Goal: Information Seeking & Learning: Learn about a topic

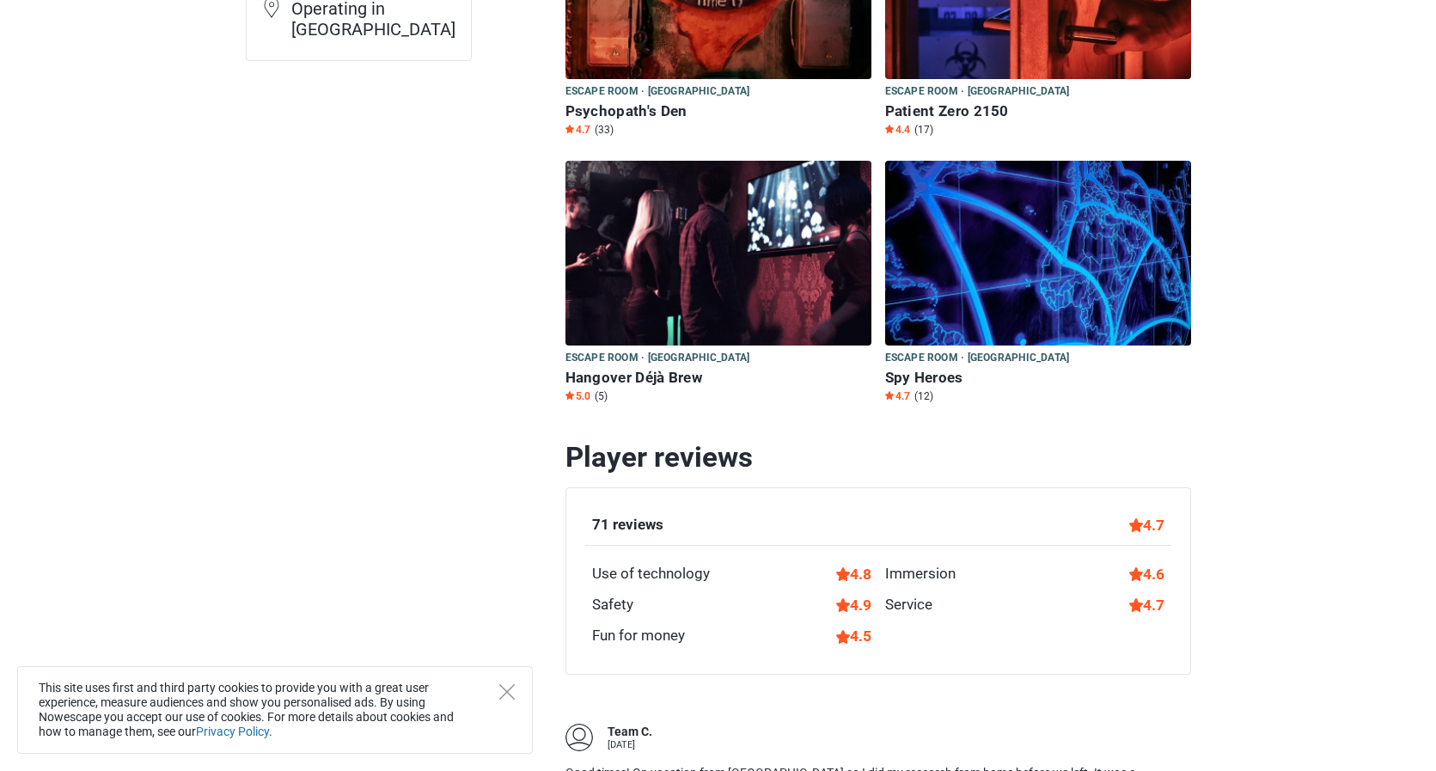
scroll to position [341, 0]
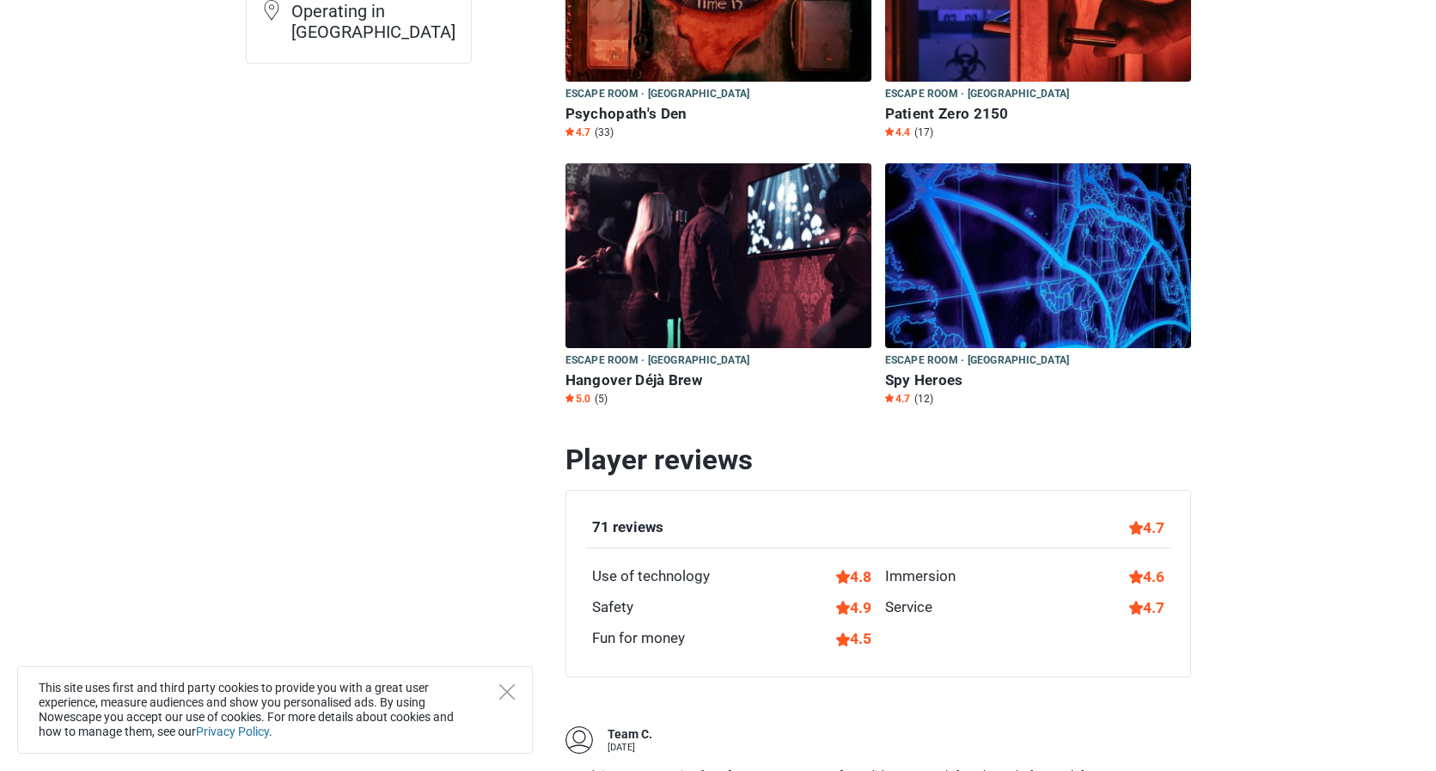
click at [963, 120] on h6 "Patient Zero 2150" at bounding box center [1038, 114] width 306 height 18
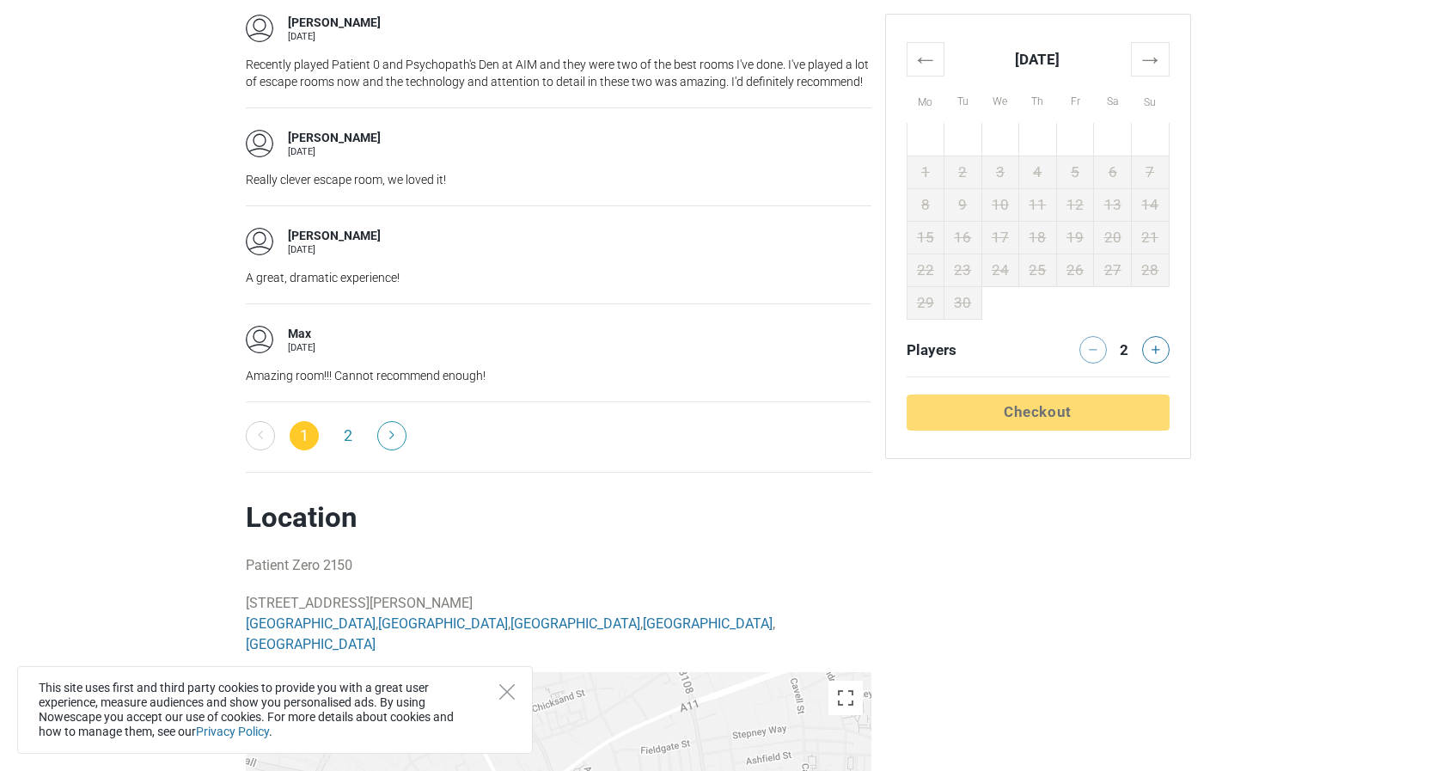
scroll to position [3471, 0]
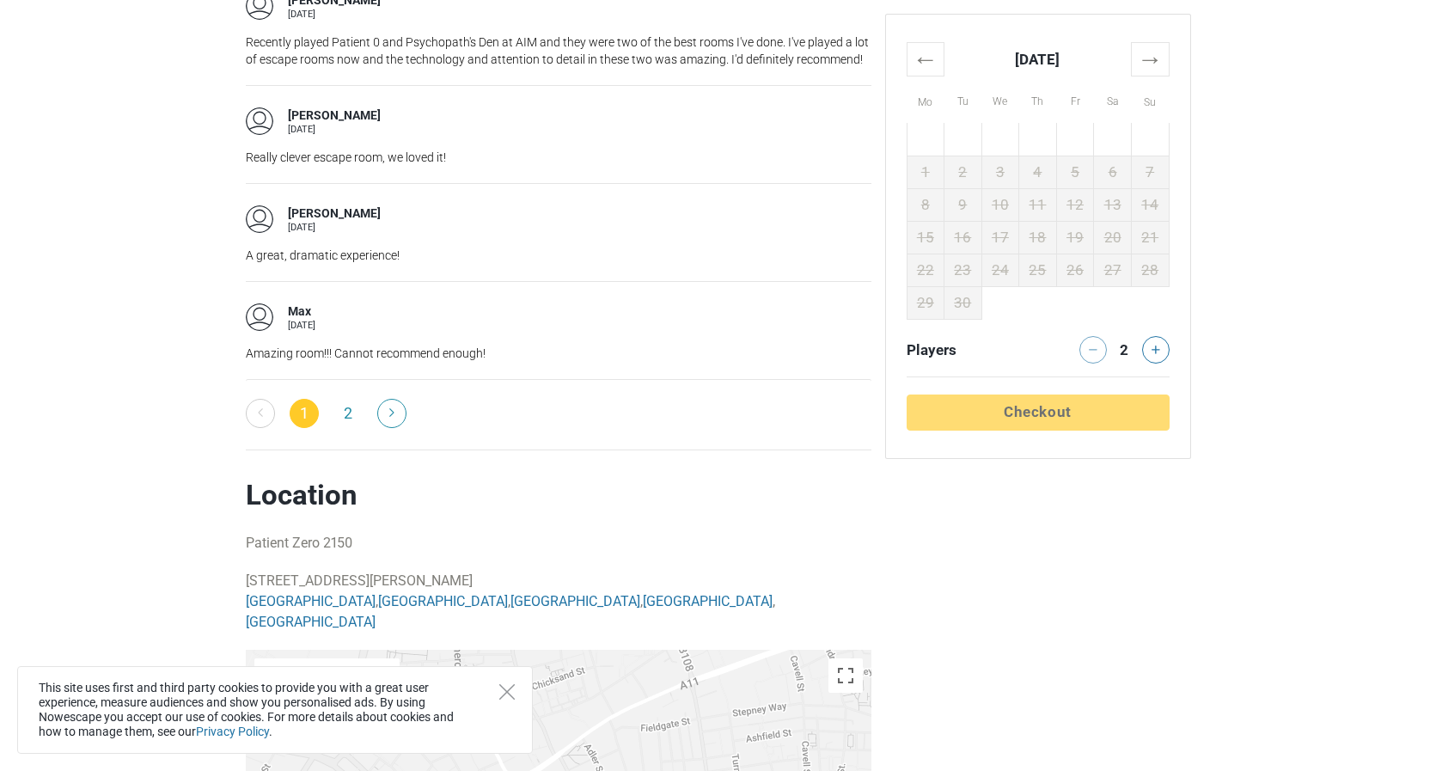
click at [392, 428] on link at bounding box center [391, 413] width 29 height 29
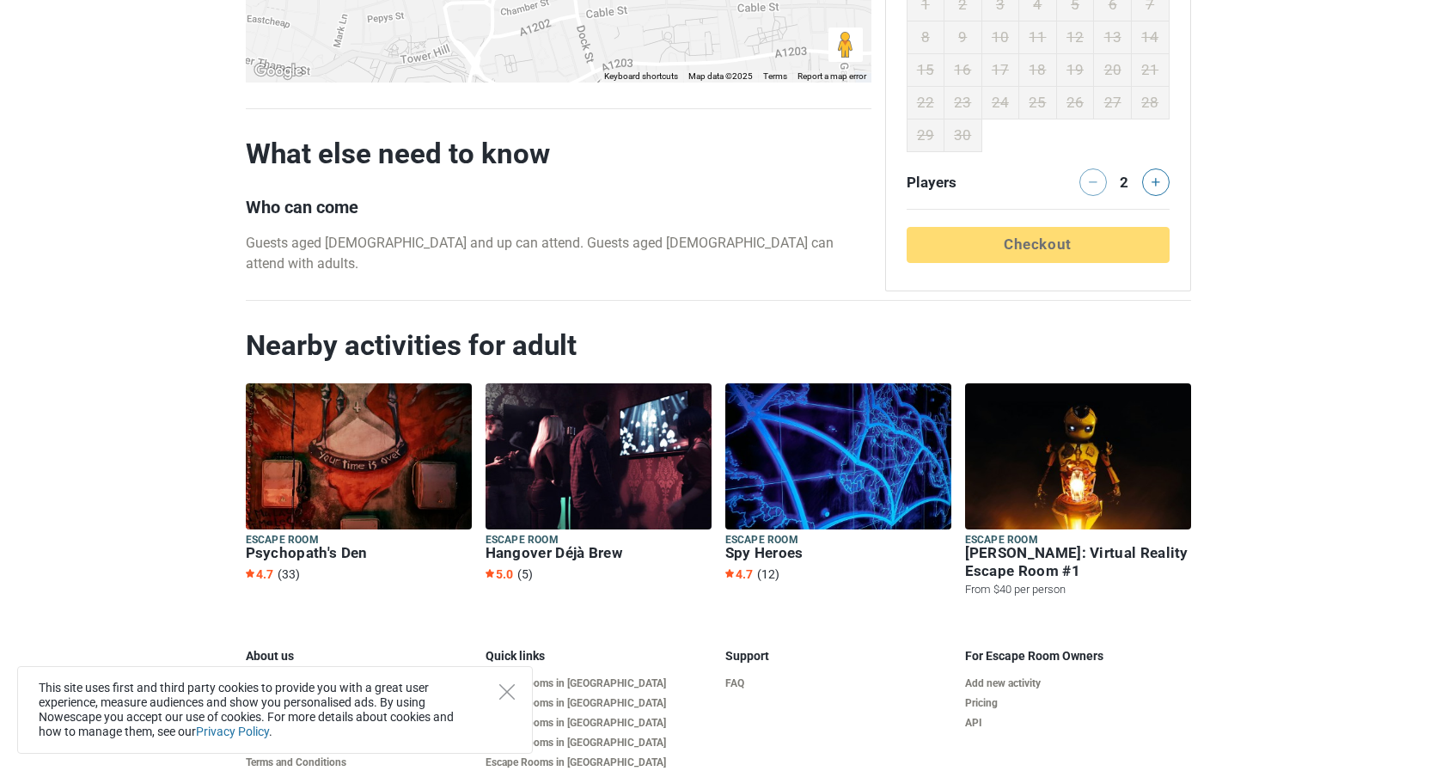
scroll to position [2740, 0]
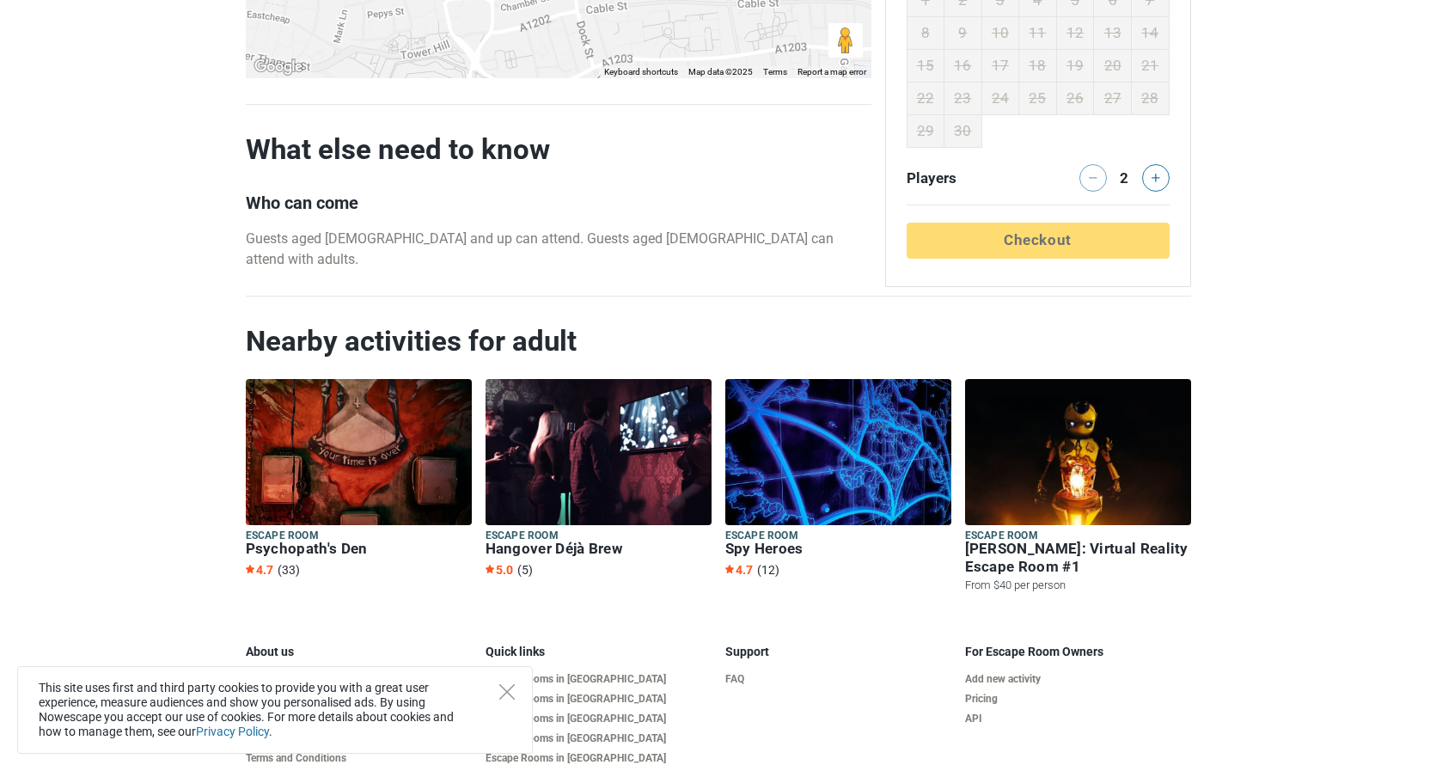
click at [578, 540] on h6 "Hangover Déjà Brew" at bounding box center [599, 549] width 226 height 18
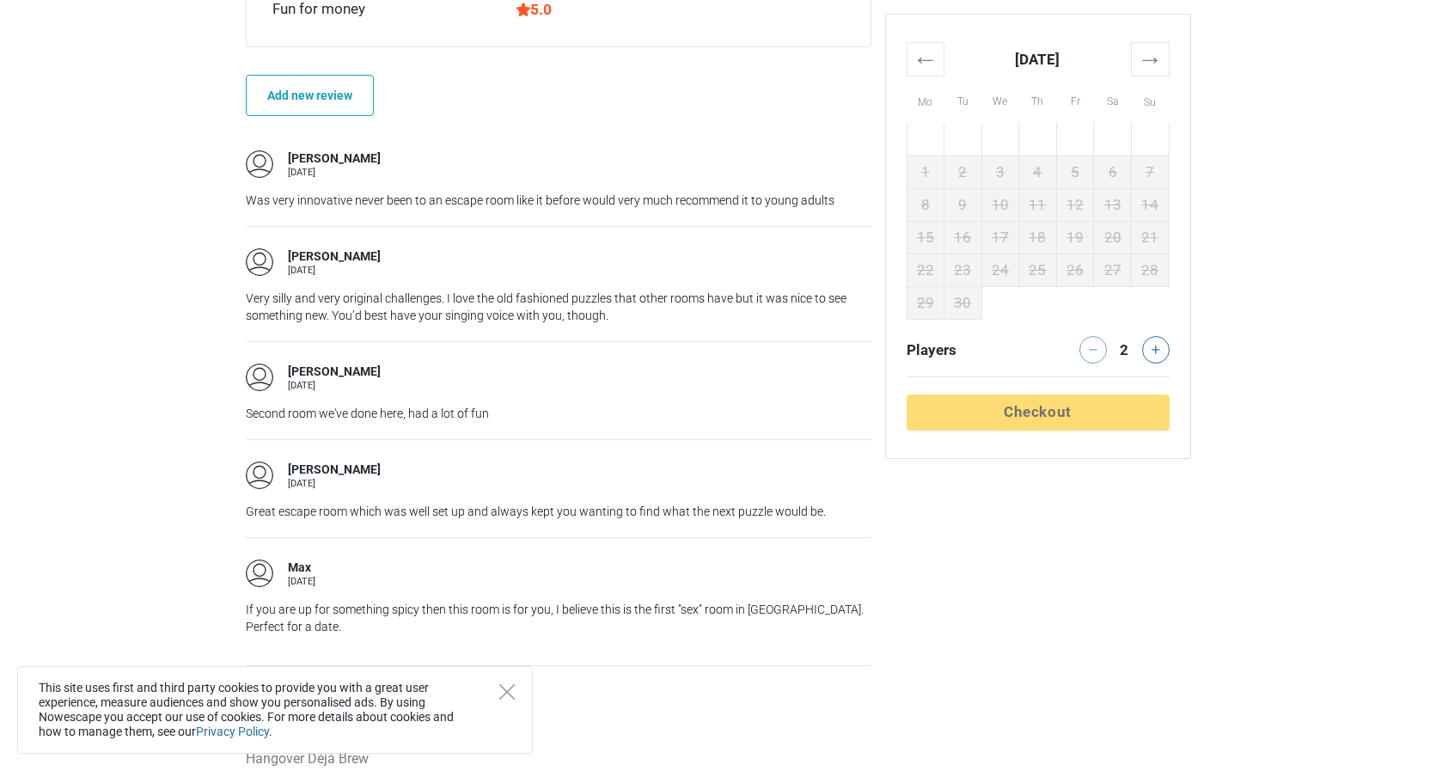
scroll to position [2227, 0]
